Goal: Transaction & Acquisition: Purchase product/service

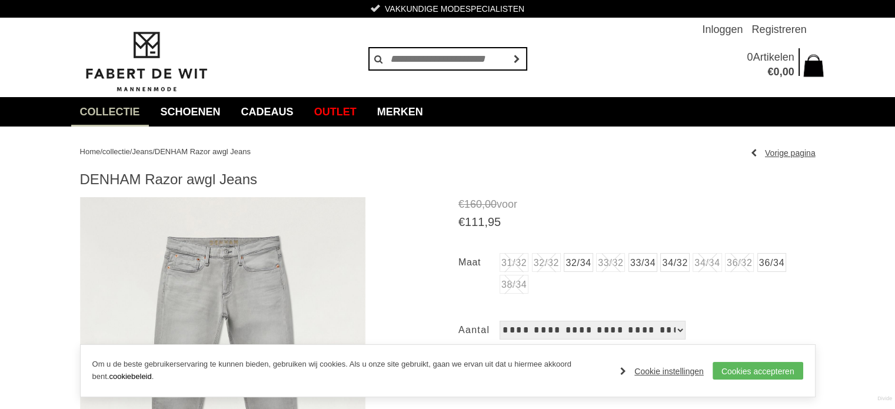
click at [722, 263] on li "34/34" at bounding box center [707, 262] width 29 height 19
